Goal: Task Accomplishment & Management: Use online tool/utility

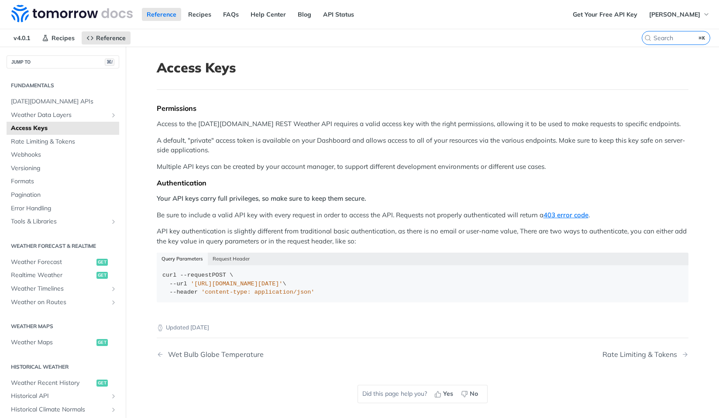
click at [71, 14] on img at bounding box center [71, 13] width 121 height 17
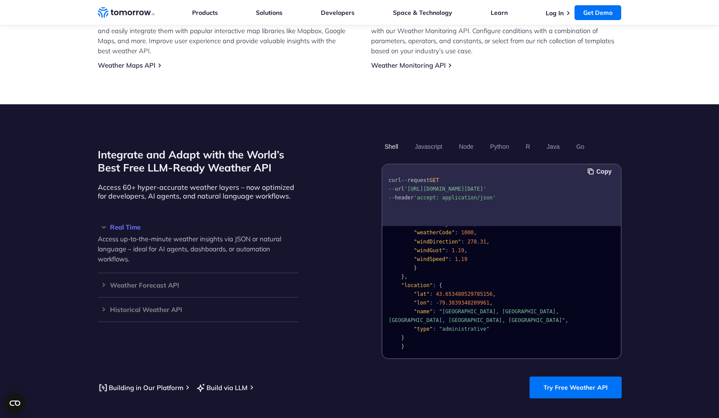
scroll to position [183, 0]
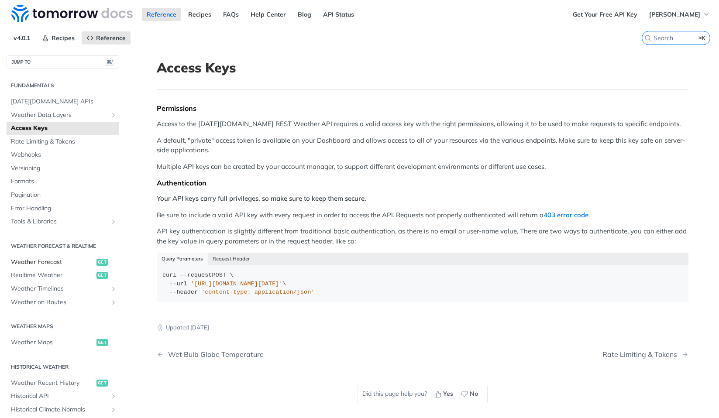
click at [49, 258] on span "Weather Forecast" at bounding box center [52, 262] width 83 height 9
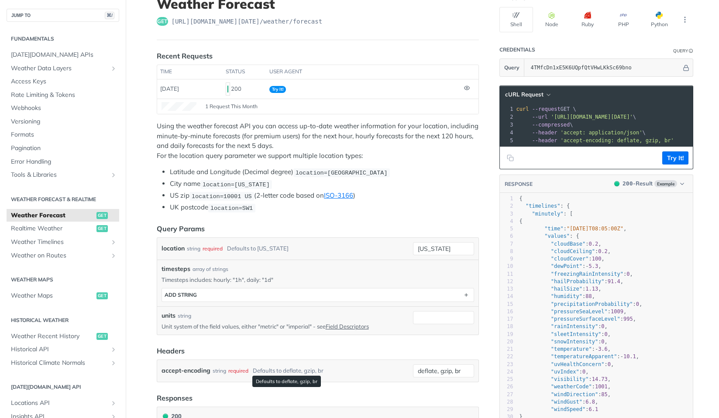
scroll to position [51, 0]
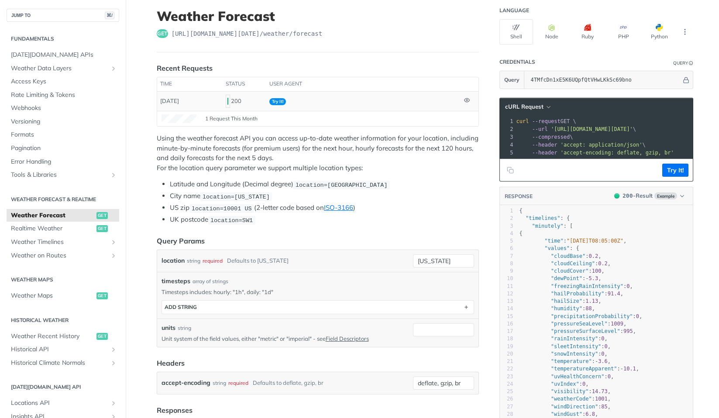
click at [277, 101] on span "Try It!" at bounding box center [277, 101] width 17 height 7
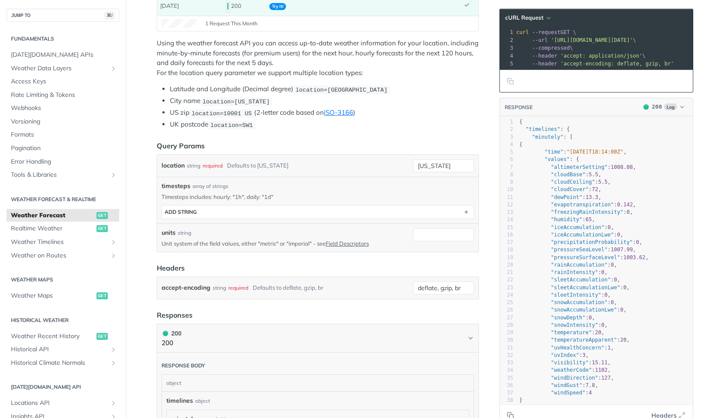
scroll to position [139, 0]
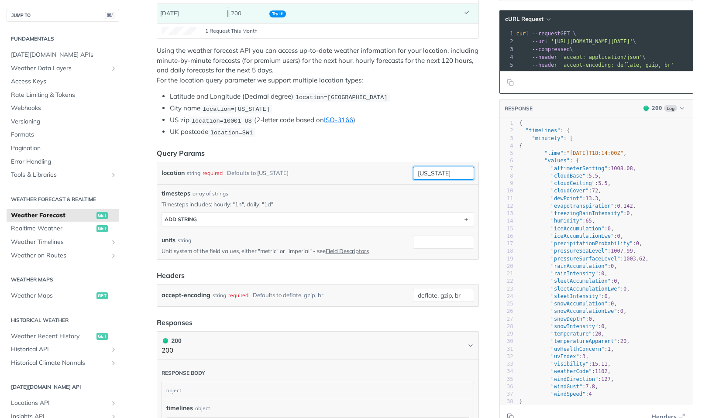
click at [446, 171] on input "[US_STATE]" at bounding box center [443, 173] width 61 height 13
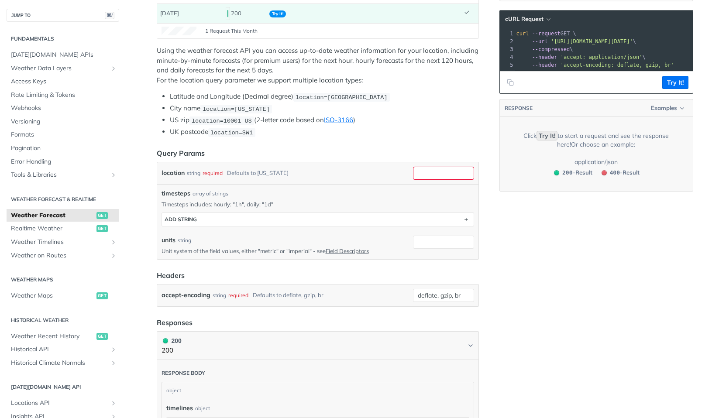
click at [428, 124] on ul "Latitude and Longitude (Decimal degree) location=42.3478, -71.0466 City name lo…" at bounding box center [318, 114] width 322 height 45
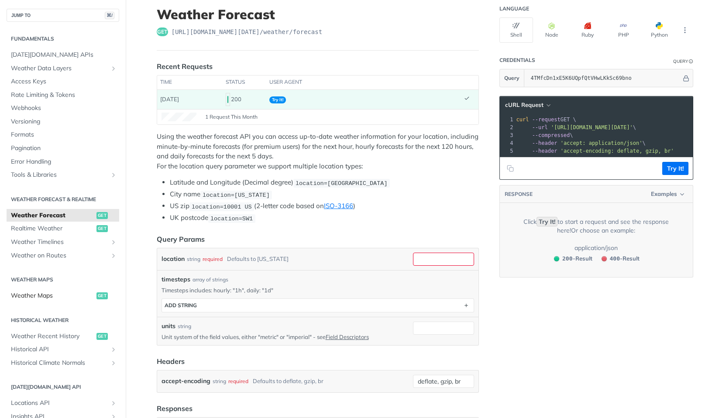
scroll to position [57, 0]
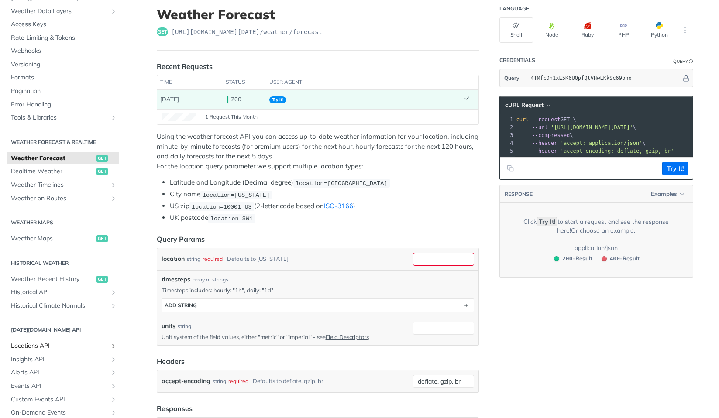
click at [50, 343] on span "Locations API" at bounding box center [59, 346] width 97 height 9
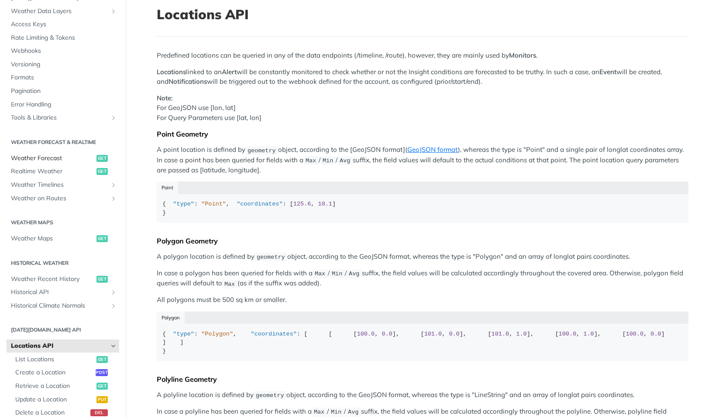
click at [44, 159] on span "Weather Forecast" at bounding box center [52, 158] width 83 height 9
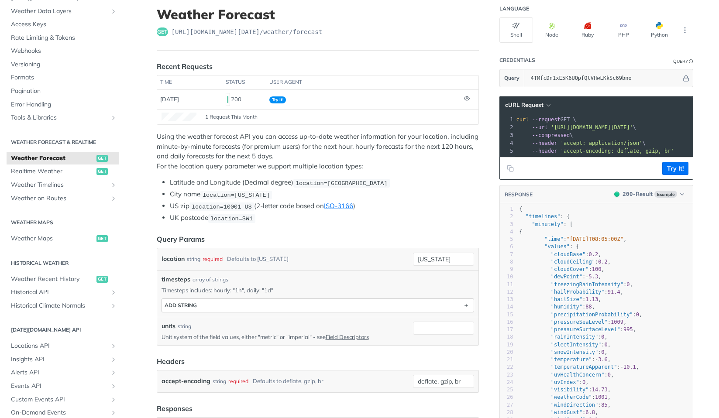
click at [458, 305] on button "ADD string" at bounding box center [318, 305] width 312 height 13
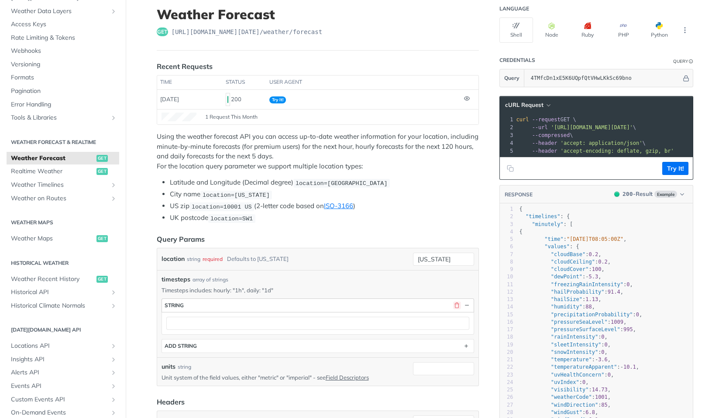
click at [458, 305] on button "button" at bounding box center [457, 306] width 8 height 8
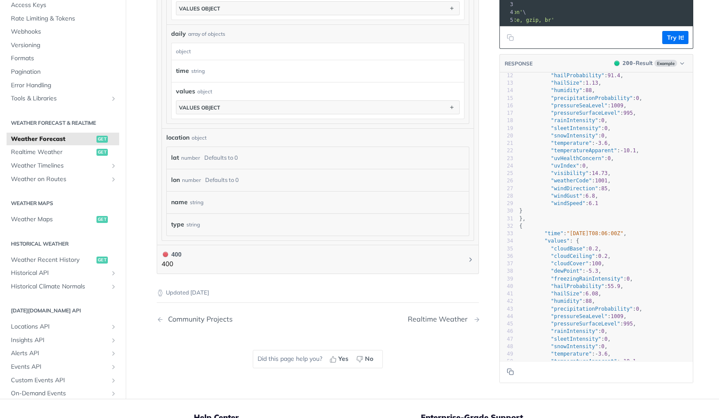
scroll to position [698, 0]
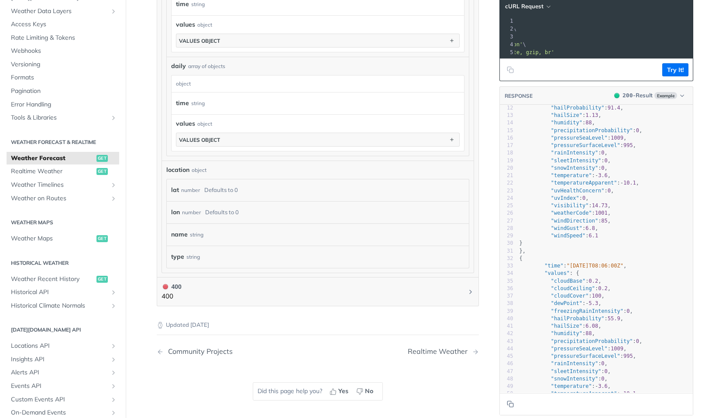
click at [309, 185] on div "lat number Defaults to 0" at bounding box center [316, 190] width 290 height 13
click at [226, 186] on div "Defaults to 0" at bounding box center [221, 190] width 34 height 13
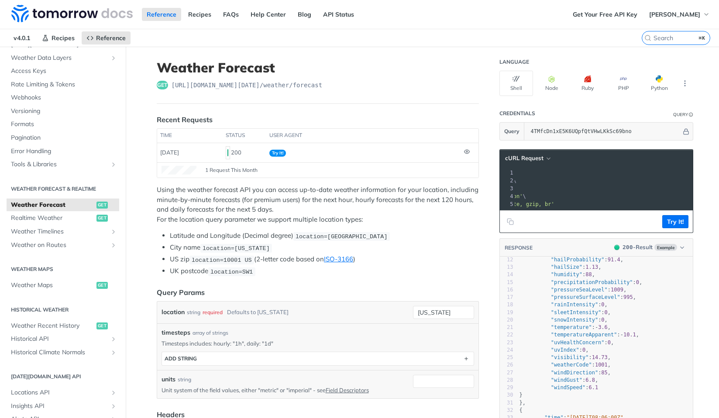
scroll to position [0, 0]
click at [668, 13] on span "[PERSON_NAME]" at bounding box center [674, 14] width 51 height 8
click at [454, 40] on nav "v4.0.1 Recipes Reference" at bounding box center [320, 37] width 641 height 17
click at [52, 214] on span "Realtime Weather" at bounding box center [52, 218] width 83 height 9
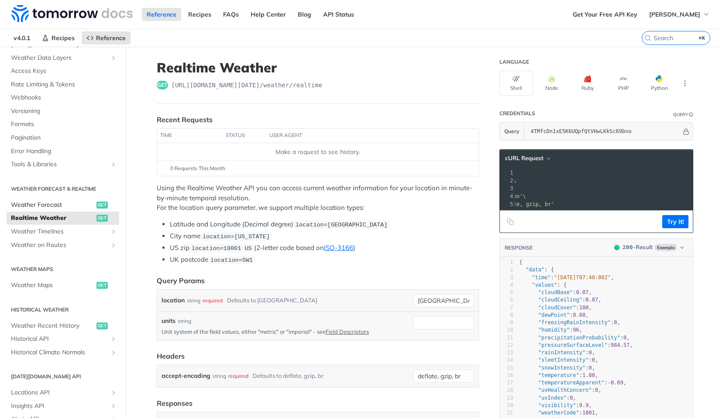
click at [59, 202] on span "Weather Forecast" at bounding box center [52, 205] width 83 height 9
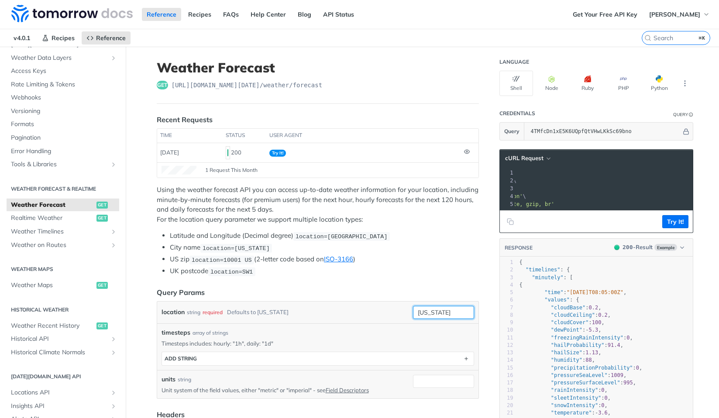
click at [456, 310] on input "[US_STATE]" at bounding box center [443, 312] width 61 height 13
paste input "33.942791, -118.410042"
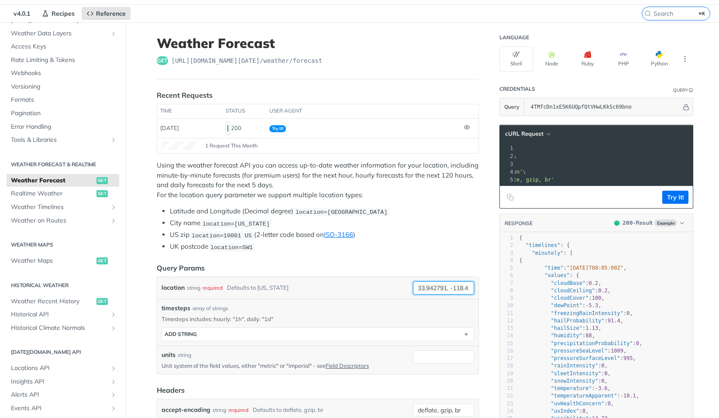
scroll to position [60, 0]
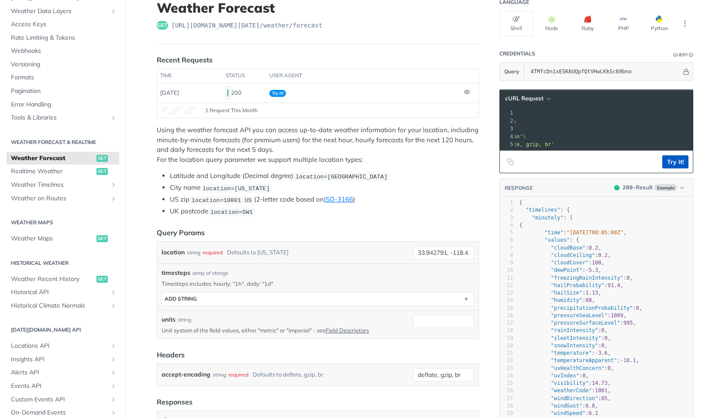
click at [670, 159] on button "Try It!" at bounding box center [675, 161] width 26 height 13
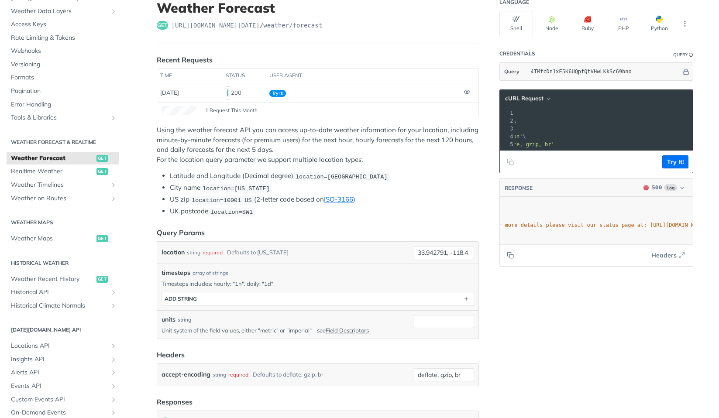
scroll to position [0, 285]
click at [446, 248] on input "33.942791, -118.410042" at bounding box center [443, 252] width 61 height 13
drag, startPoint x: 452, startPoint y: 248, endPoint x: 499, endPoint y: 248, distance: 47.6
click at [677, 159] on button "Try It!" at bounding box center [675, 161] width 26 height 13
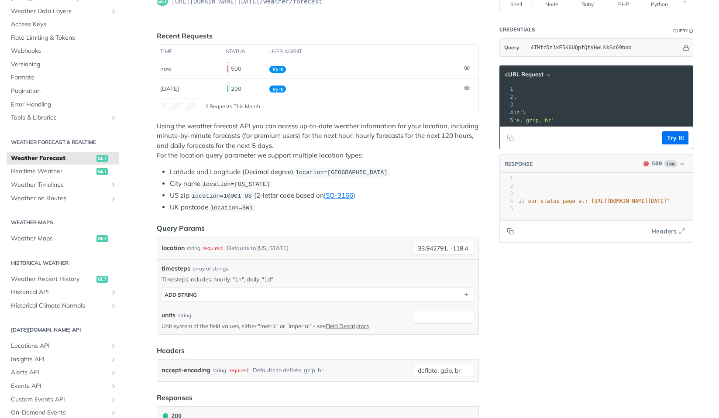
scroll to position [85, 0]
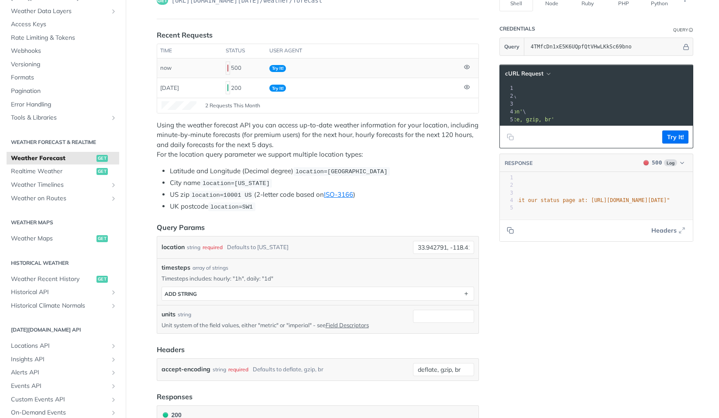
click at [466, 66] on icon at bounding box center [467, 67] width 6 height 6
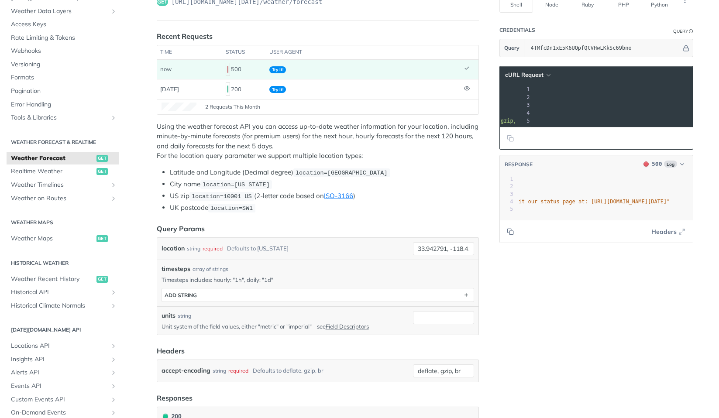
scroll to position [0, 0]
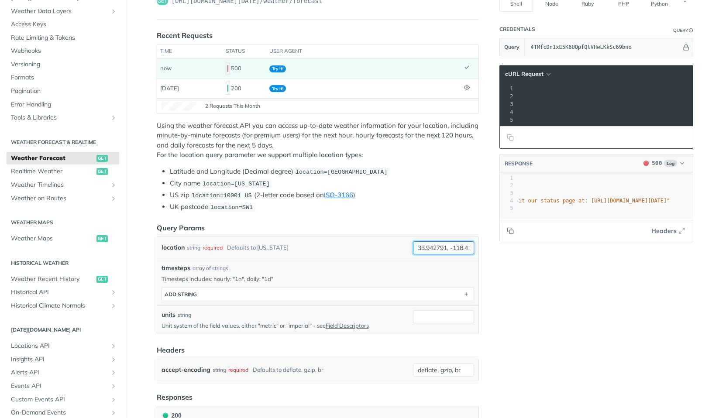
click at [451, 245] on input "33.942791, -118.410042" at bounding box center [443, 247] width 61 height 13
click at [678, 137] on button "Try It!" at bounding box center [675, 137] width 26 height 13
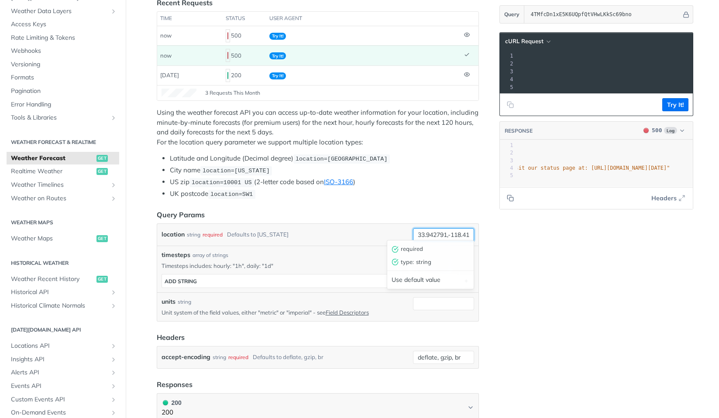
click at [447, 231] on input "33.942791,-118.410042" at bounding box center [443, 234] width 61 height 13
click at [686, 105] on button "Try It!" at bounding box center [675, 104] width 26 height 13
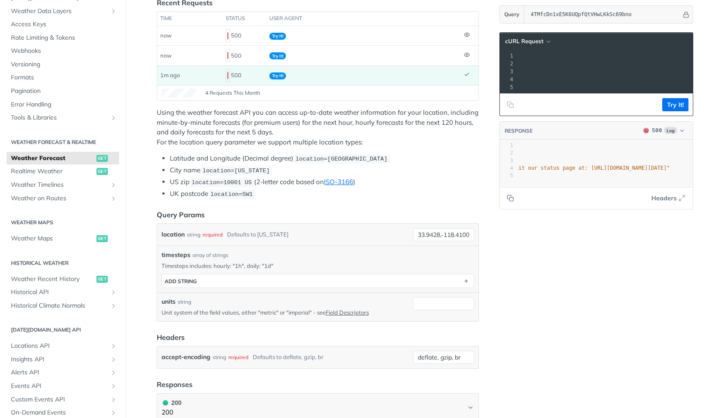
click at [337, 161] on span "location=[GEOGRAPHIC_DATA]" at bounding box center [341, 159] width 92 height 7
click at [332, 159] on span "location=[GEOGRAPHIC_DATA]" at bounding box center [341, 159] width 92 height 7
click at [329, 158] on span "location=[GEOGRAPHIC_DATA]" at bounding box center [341, 159] width 92 height 7
drag, startPoint x: 329, startPoint y: 157, endPoint x: 389, endPoint y: 158, distance: 60.7
click at [389, 158] on code "location=[GEOGRAPHIC_DATA]" at bounding box center [341, 158] width 96 height 9
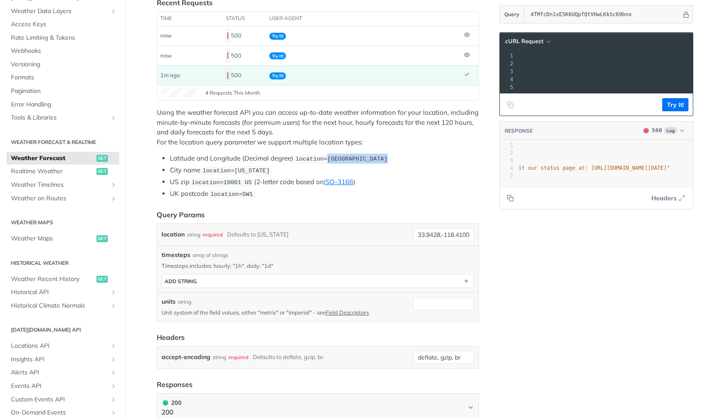
copy span "42.3478, -71.0466"
drag, startPoint x: 416, startPoint y: 230, endPoint x: 495, endPoint y: 230, distance: 79.4
paste input "42.3478, -71.0466"
type input "42.3478, -71.0466"
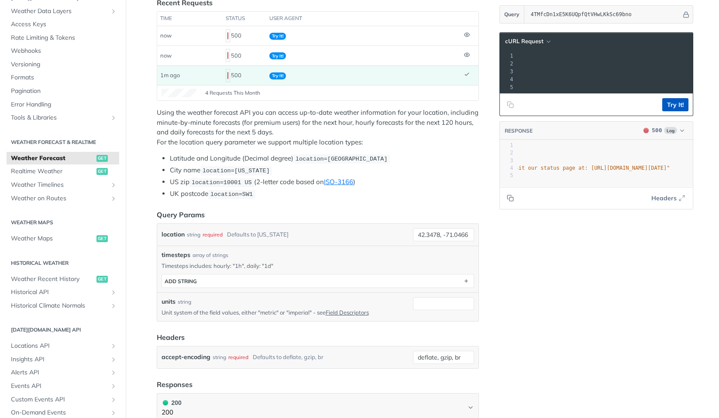
click at [671, 107] on button "Try It!" at bounding box center [675, 104] width 26 height 13
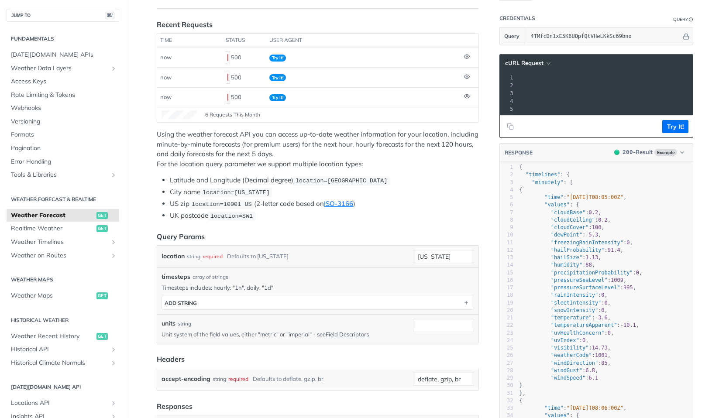
scroll to position [123, 0]
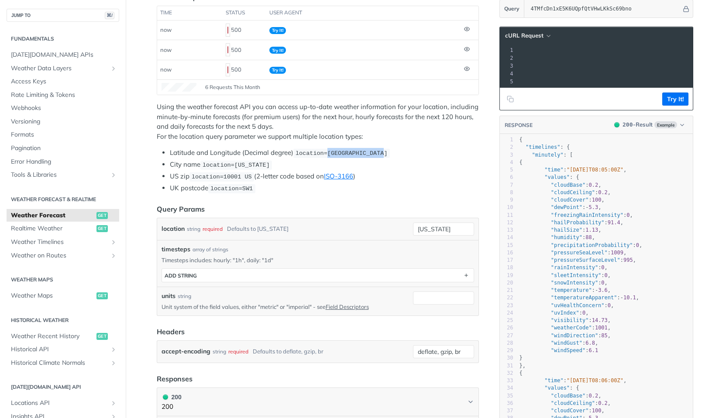
drag, startPoint x: 387, startPoint y: 151, endPoint x: 330, endPoint y: 152, distance: 56.7
click at [330, 152] on span "location=[GEOGRAPHIC_DATA]" at bounding box center [341, 153] width 92 height 7
click at [346, 152] on span "location=[GEOGRAPHIC_DATA]" at bounding box center [341, 153] width 92 height 7
drag, startPoint x: 329, startPoint y: 152, endPoint x: 390, endPoint y: 152, distance: 61.1
click at [390, 152] on code "location=[GEOGRAPHIC_DATA]" at bounding box center [341, 153] width 96 height 9
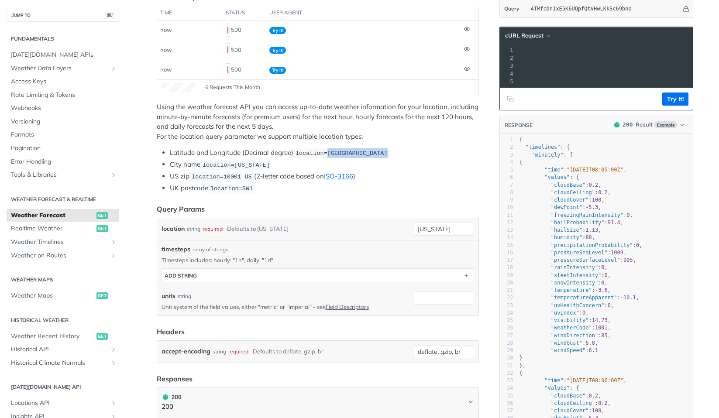
copy span "42.3478, -71.0466"
click at [434, 224] on input "[US_STATE]" at bounding box center [443, 229] width 61 height 13
click at [442, 225] on input "[US_STATE]" at bounding box center [443, 229] width 61 height 13
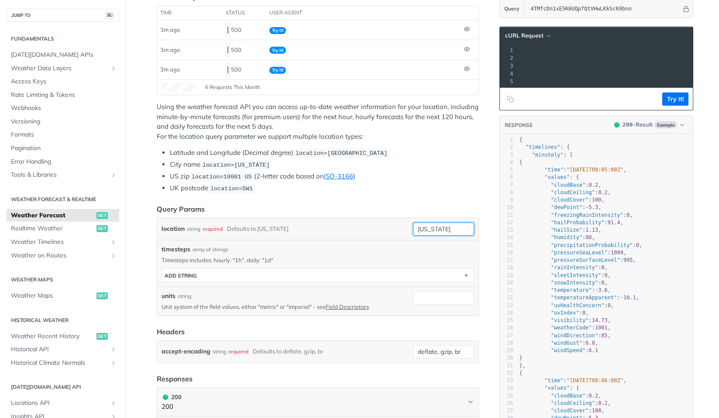
click at [442, 225] on input "[US_STATE]" at bounding box center [443, 229] width 61 height 13
paste input ""34.0522,-118.2437""
type input ""34.0522,-118.2437""
click at [679, 99] on button "Try It!" at bounding box center [675, 99] width 26 height 13
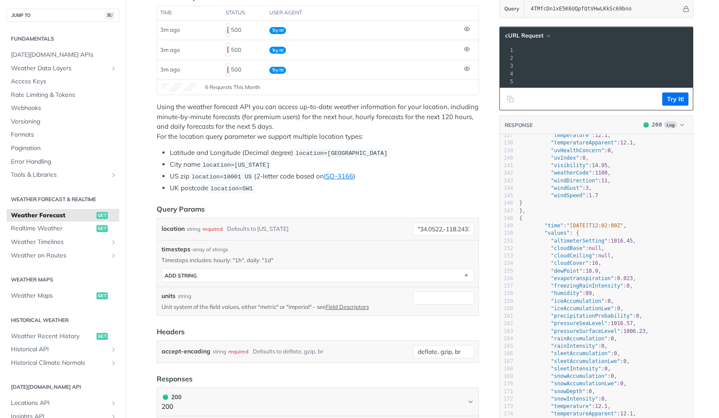
scroll to position [0, 0]
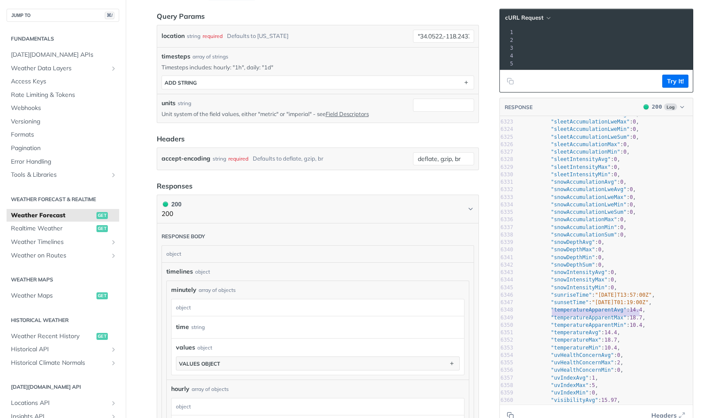
type textarea ""temperatureApparentMax": 18.7"
drag, startPoint x: 554, startPoint y: 313, endPoint x: 649, endPoint y: 312, distance: 95.1
click at [645, 315] on span ""temperatureApparentMax" : 18.7 ," at bounding box center [582, 318] width 126 height 6
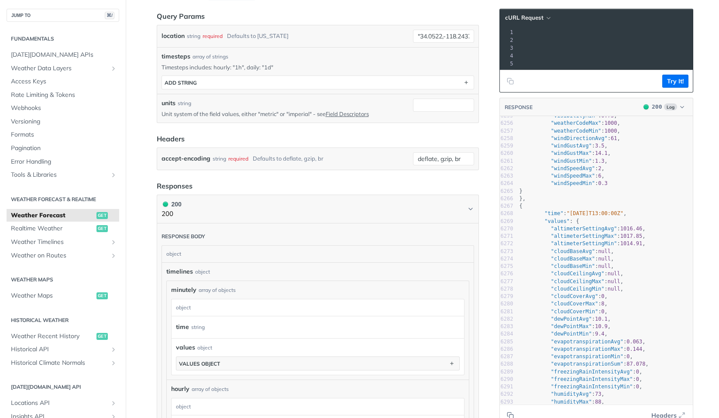
scroll to position [46402, 0]
